Goal: Find specific page/section: Find specific page/section

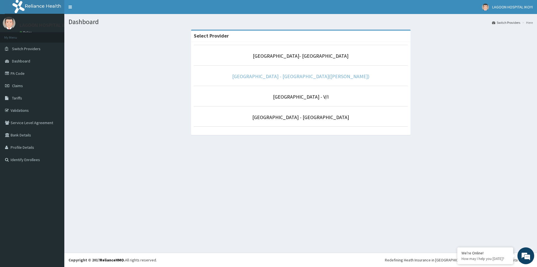
click at [274, 78] on link "[GEOGRAPHIC_DATA] - [GEOGRAPHIC_DATA]([PERSON_NAME])" at bounding box center [300, 76] width 137 height 6
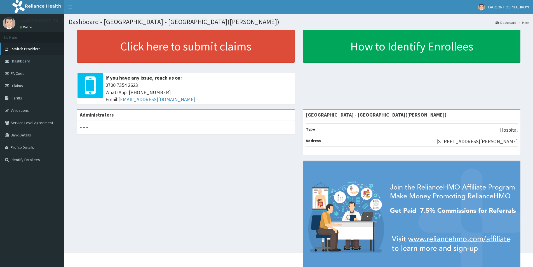
click at [36, 48] on span "Switch Providers" at bounding box center [26, 48] width 29 height 5
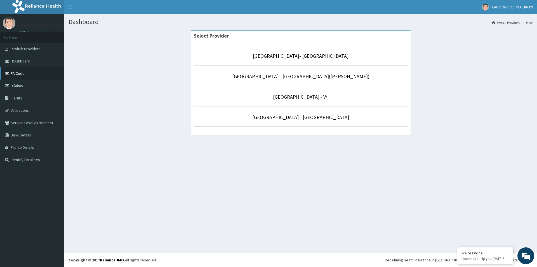
click at [24, 75] on link "PA Code" at bounding box center [32, 73] width 64 height 12
click at [294, 75] on link "[GEOGRAPHIC_DATA] - [GEOGRAPHIC_DATA]([PERSON_NAME])" at bounding box center [300, 76] width 137 height 6
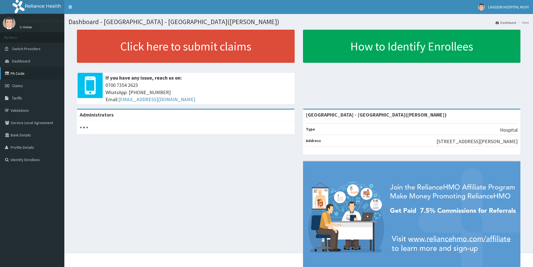
click at [22, 75] on link "PA Code" at bounding box center [32, 73] width 64 height 12
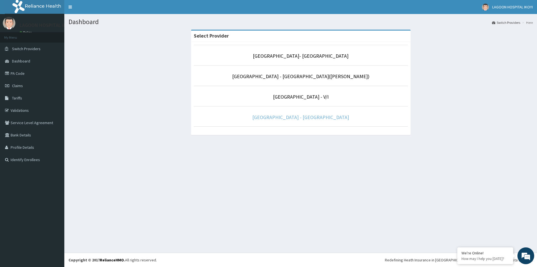
click at [302, 118] on link "[GEOGRAPHIC_DATA] - [GEOGRAPHIC_DATA]" at bounding box center [300, 117] width 97 height 6
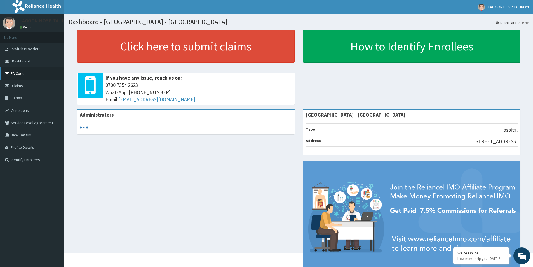
click at [29, 74] on link "PA Code" at bounding box center [32, 73] width 64 height 12
